Goal: Obtain resource: Obtain resource

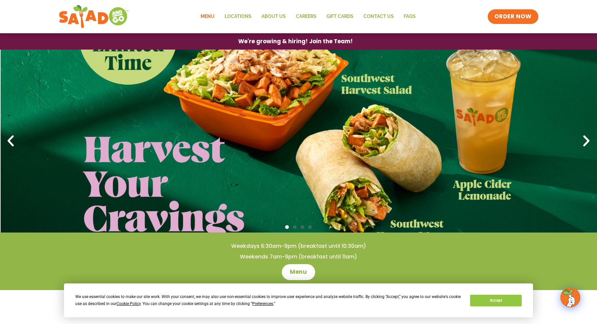
click at [208, 21] on link "Menu" at bounding box center [208, 16] width 24 height 15
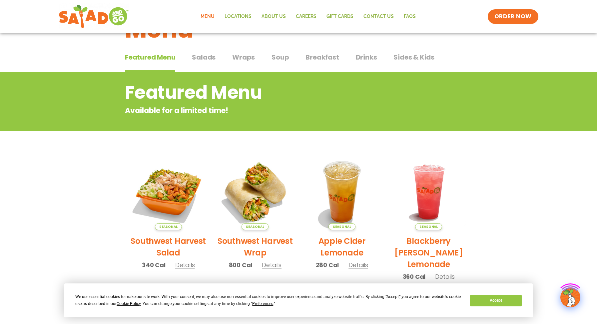
scroll to position [126, 0]
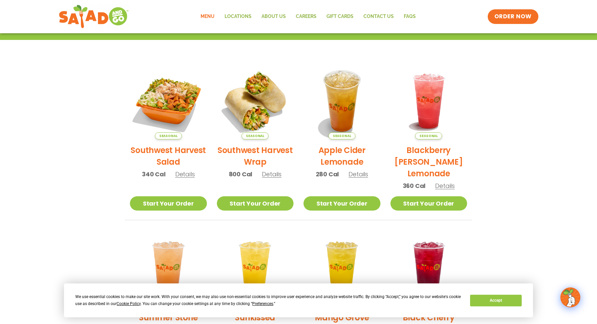
click at [189, 175] on span "Details" at bounding box center [185, 174] width 20 height 8
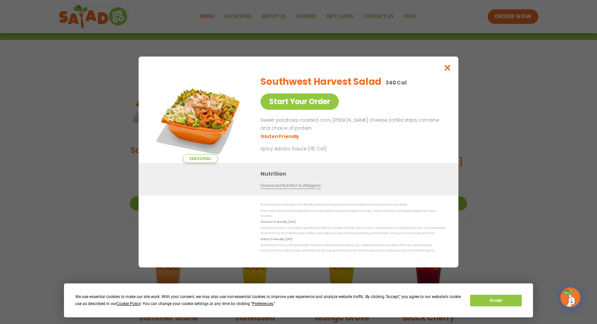
click at [291, 187] on link "Download Nutrition & Allergens" at bounding box center [290, 186] width 60 height 6
